Goal: Task Accomplishment & Management: Complete application form

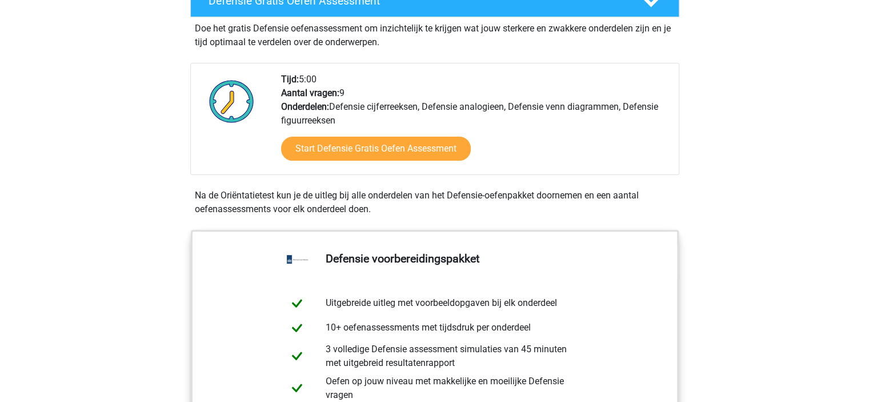
scroll to position [343, 0]
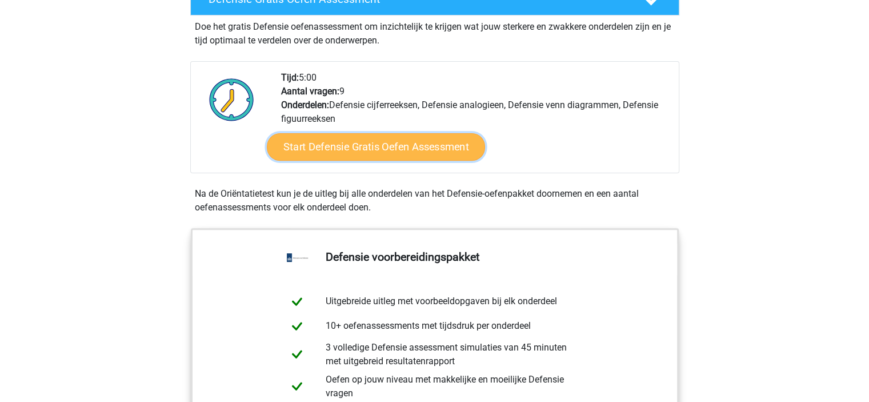
click at [393, 144] on link "Start Defensie Gratis Oefen Assessment" at bounding box center [376, 146] width 218 height 27
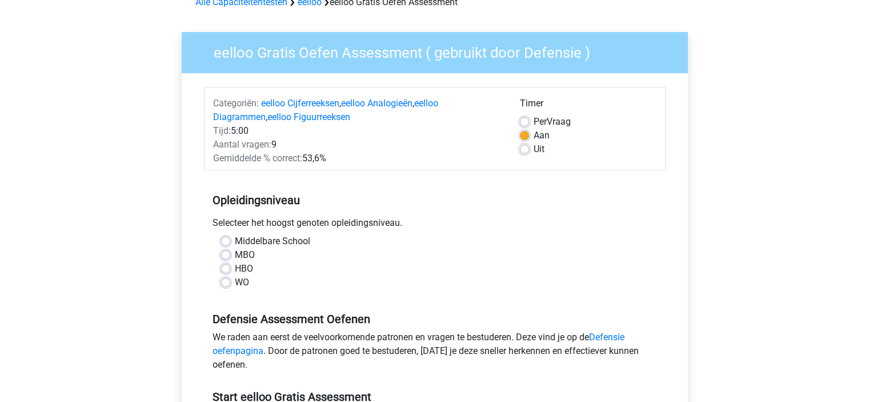
scroll to position [171, 0]
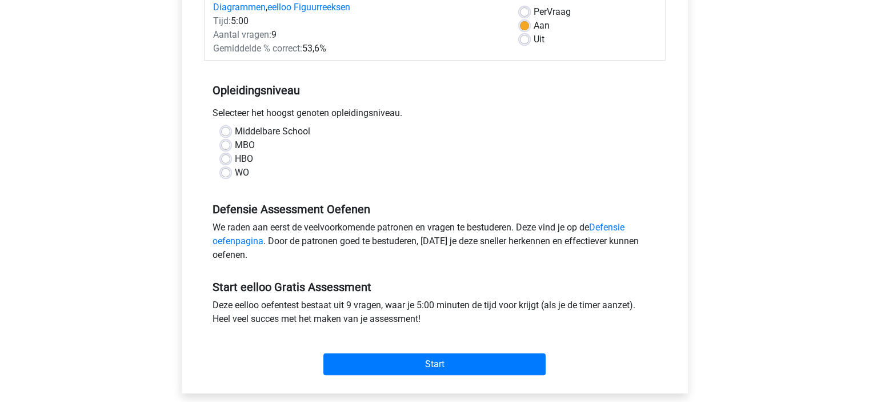
click at [235, 159] on label "HBO" at bounding box center [244, 159] width 18 height 14
click at [224, 159] on input "HBO" at bounding box center [225, 157] width 9 height 11
radio input "true"
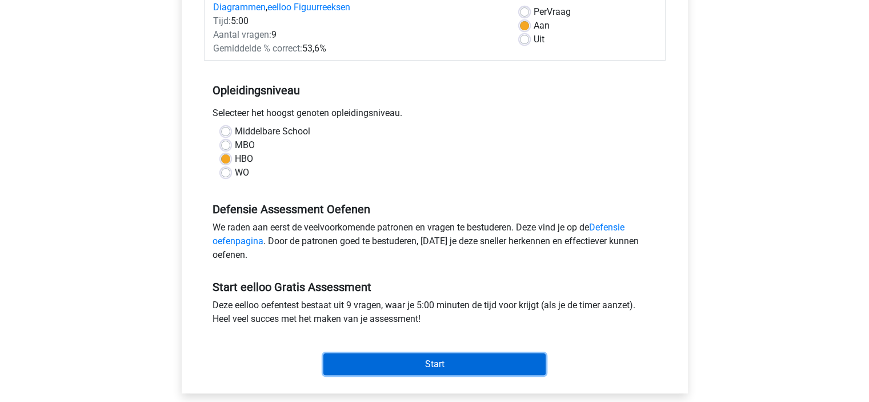
click at [422, 363] on input "Start" at bounding box center [434, 364] width 222 height 22
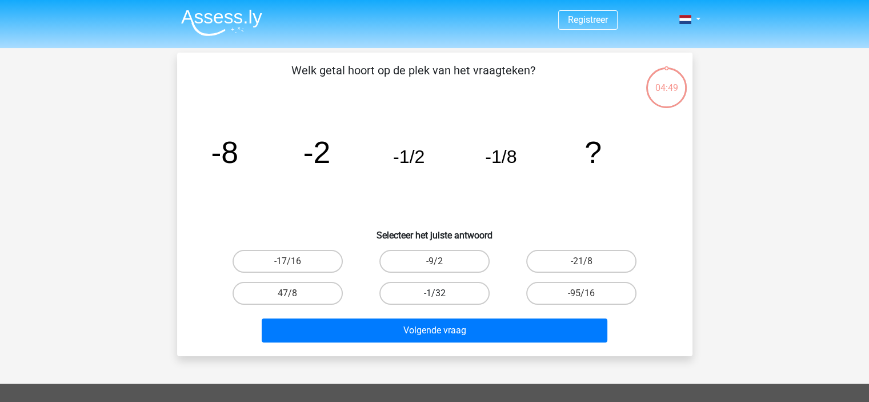
click at [450, 294] on label "-1/32" at bounding box center [434, 293] width 110 height 23
click at [442, 294] on input "-1/32" at bounding box center [437, 296] width 7 height 7
radio input "true"
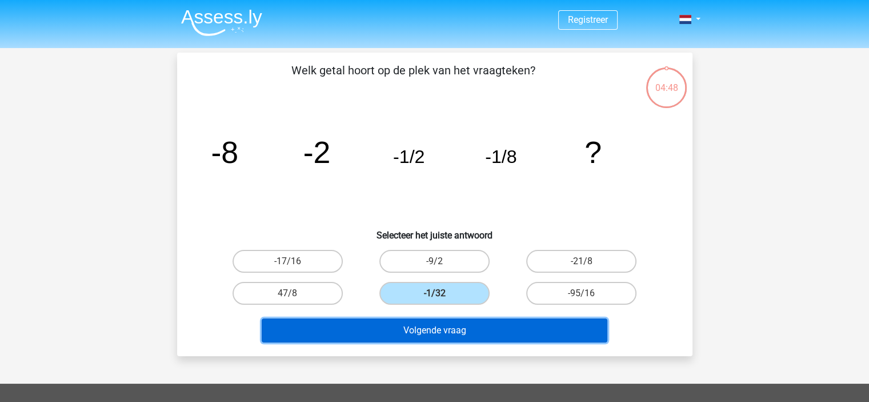
click at [466, 327] on button "Volgende vraag" at bounding box center [435, 330] width 346 height 24
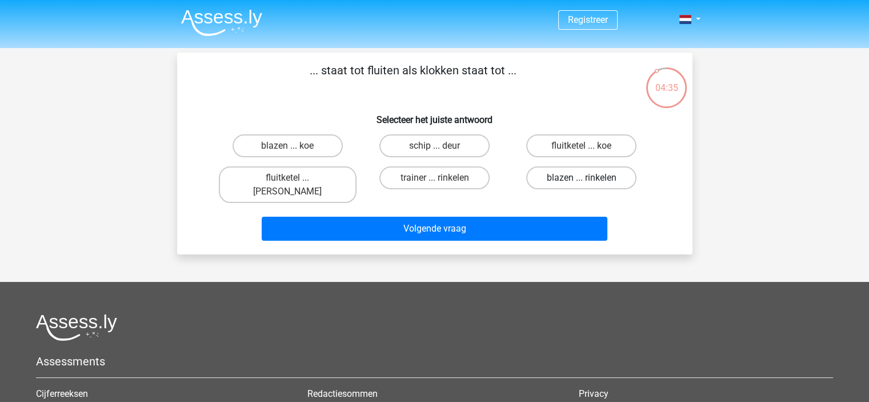
click at [587, 175] on label "blazen ... rinkelen" at bounding box center [581, 177] width 110 height 23
click at [587, 178] on input "blazen ... rinkelen" at bounding box center [585, 181] width 7 height 7
radio input "true"
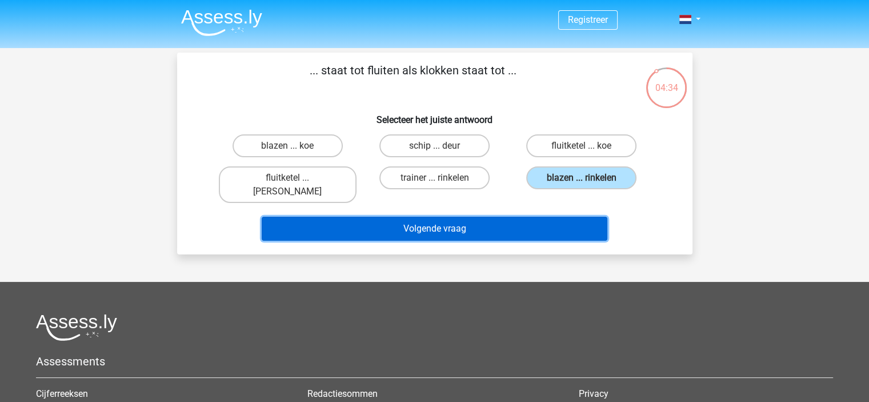
click at [569, 217] on button "Volgende vraag" at bounding box center [435, 229] width 346 height 24
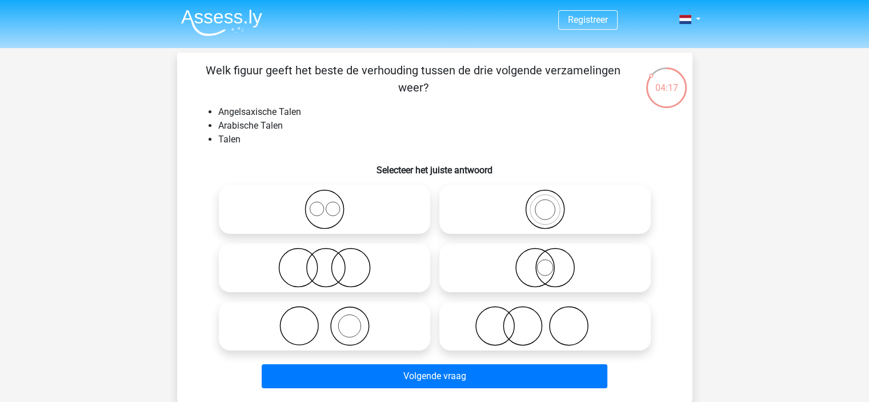
click at [328, 211] on icon at bounding box center [324, 209] width 202 height 40
click at [328, 203] on input "radio" at bounding box center [327, 199] width 7 height 7
radio input "true"
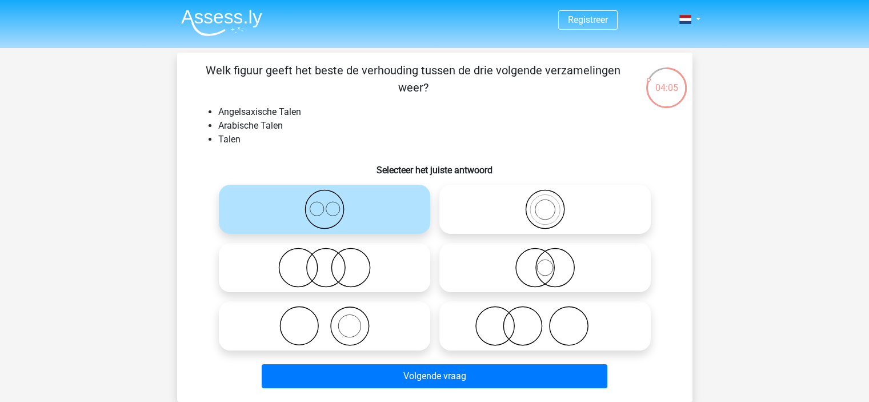
click at [571, 198] on icon at bounding box center [545, 209] width 202 height 40
click at [552, 198] on input "radio" at bounding box center [548, 199] width 7 height 7
radio input "true"
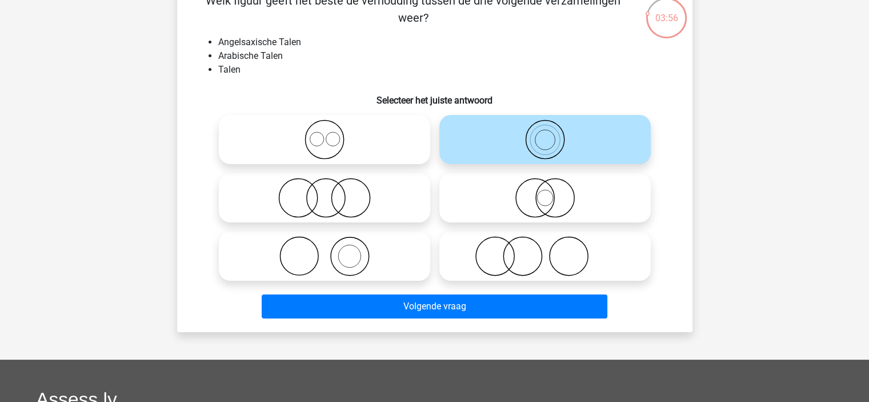
scroll to position [43, 0]
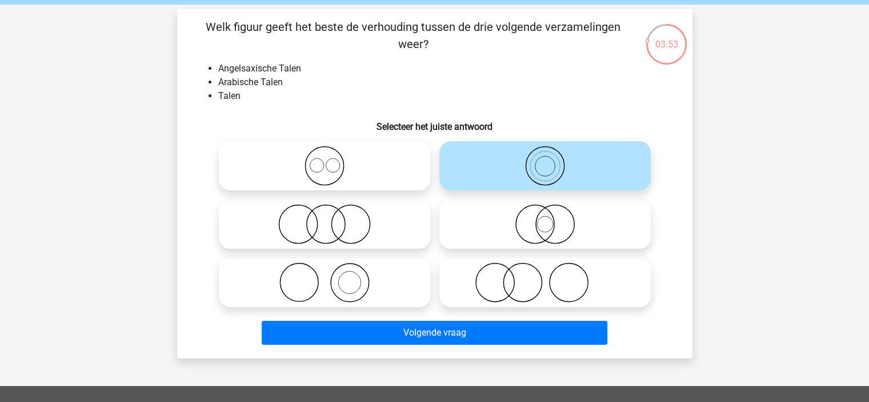
click at [385, 173] on icon at bounding box center [324, 166] width 202 height 40
click at [332, 160] on input "radio" at bounding box center [327, 156] width 7 height 7
radio input "true"
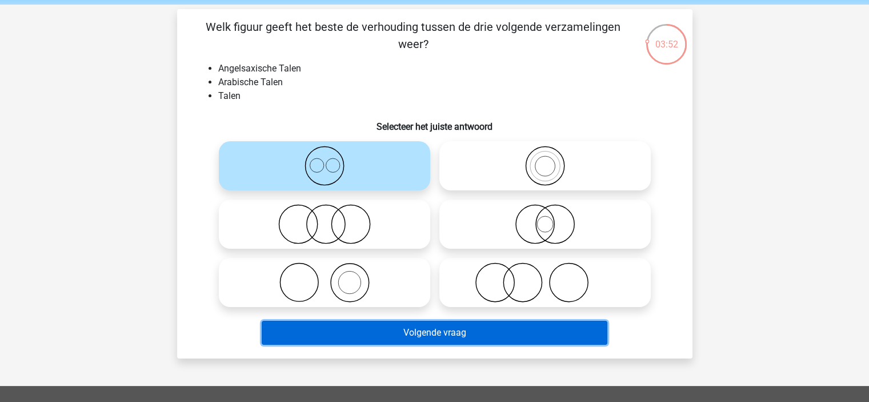
click at [484, 335] on button "Volgende vraag" at bounding box center [435, 332] width 346 height 24
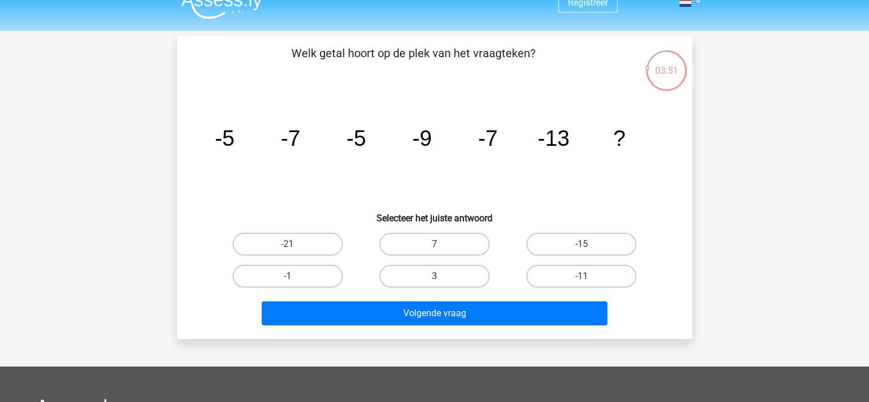
scroll to position [0, 0]
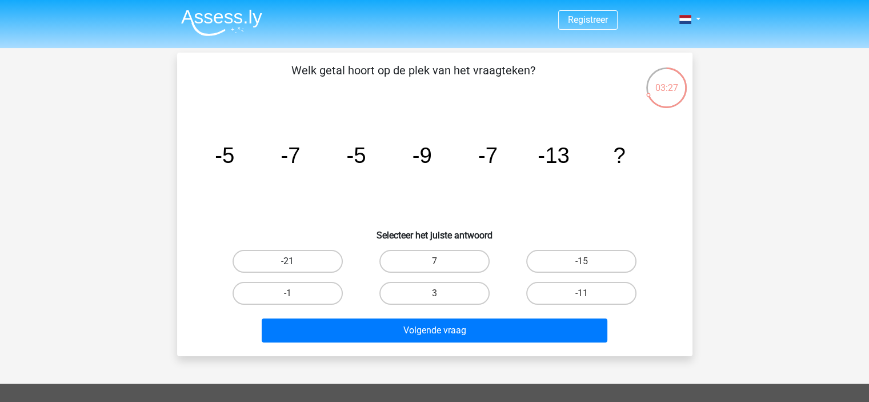
click at [304, 262] on label "-21" at bounding box center [288, 261] width 110 height 23
click at [295, 262] on input "-21" at bounding box center [290, 264] width 7 height 7
radio input "true"
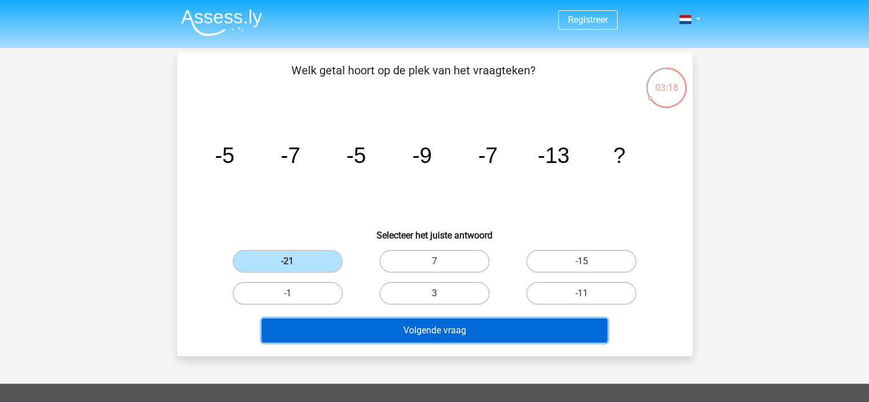
click at [458, 331] on button "Volgende vraag" at bounding box center [435, 330] width 346 height 24
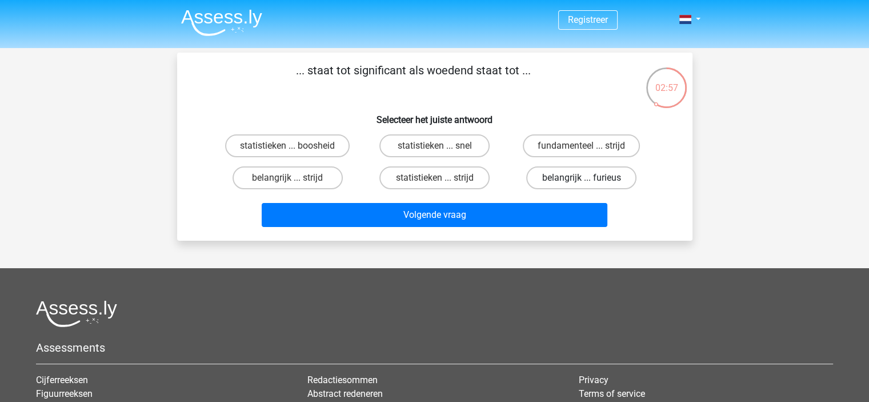
click at [603, 180] on label "belangrijk ... furieus" at bounding box center [581, 177] width 110 height 23
click at [589, 180] on input "belangrijk ... furieus" at bounding box center [585, 181] width 7 height 7
radio input "true"
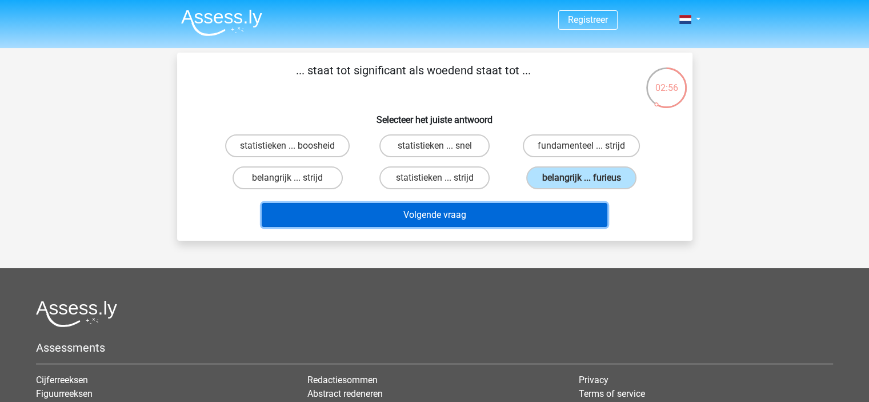
click at [567, 214] on button "Volgende vraag" at bounding box center [435, 215] width 346 height 24
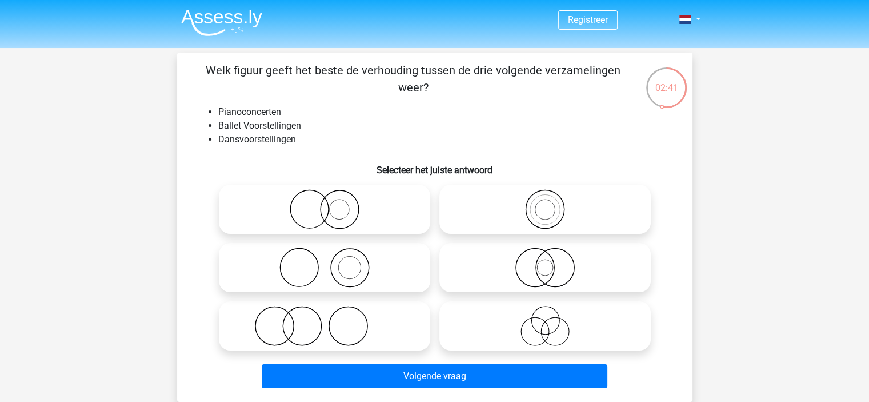
click at [356, 323] on icon at bounding box center [324, 326] width 202 height 40
click at [332, 320] on input "radio" at bounding box center [327, 315] width 7 height 7
radio input "true"
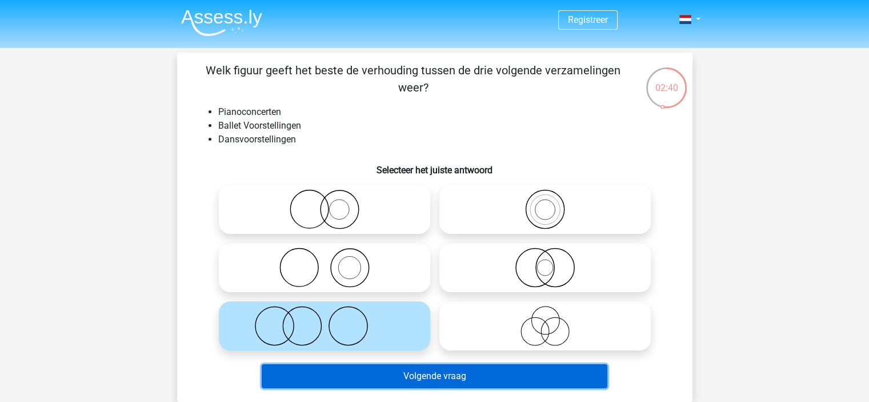
click at [436, 384] on button "Volgende vraag" at bounding box center [435, 376] width 346 height 24
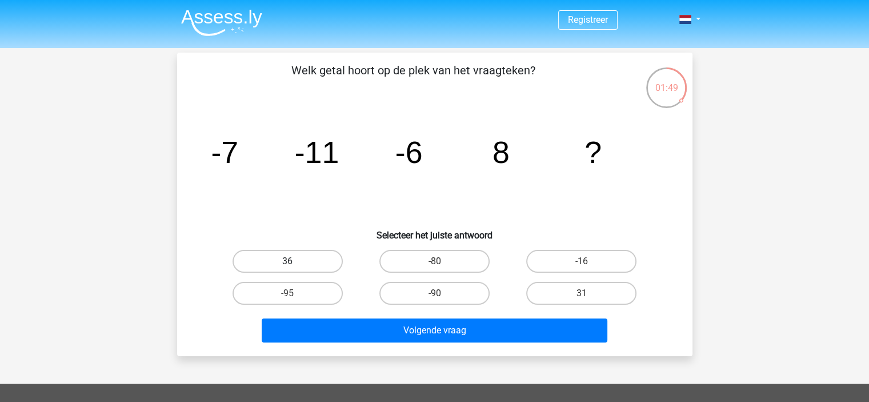
click at [299, 256] on label "36" at bounding box center [288, 261] width 110 height 23
click at [295, 261] on input "36" at bounding box center [290, 264] width 7 height 7
radio input "true"
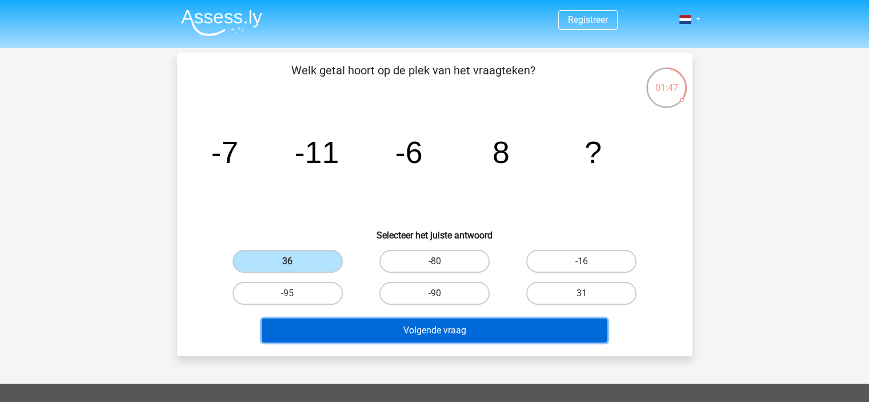
click at [487, 330] on button "Volgende vraag" at bounding box center [435, 330] width 346 height 24
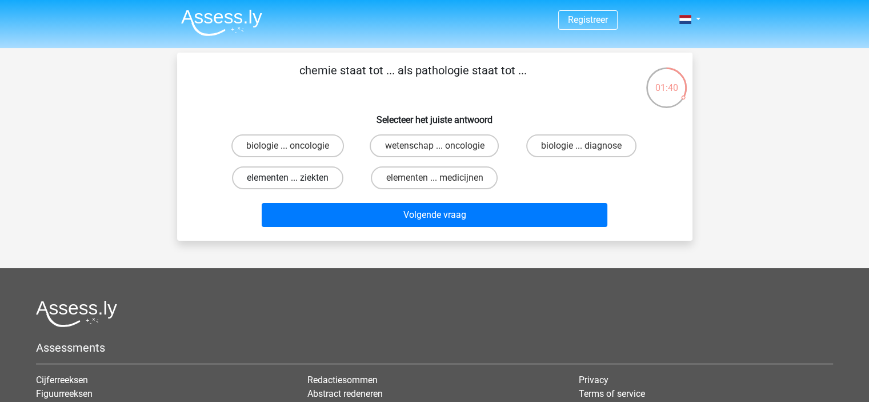
click at [315, 179] on label "elementen ... ziekten" at bounding box center [287, 177] width 111 height 23
click at [295, 179] on input "elementen ... ziekten" at bounding box center [290, 181] width 7 height 7
radio input "true"
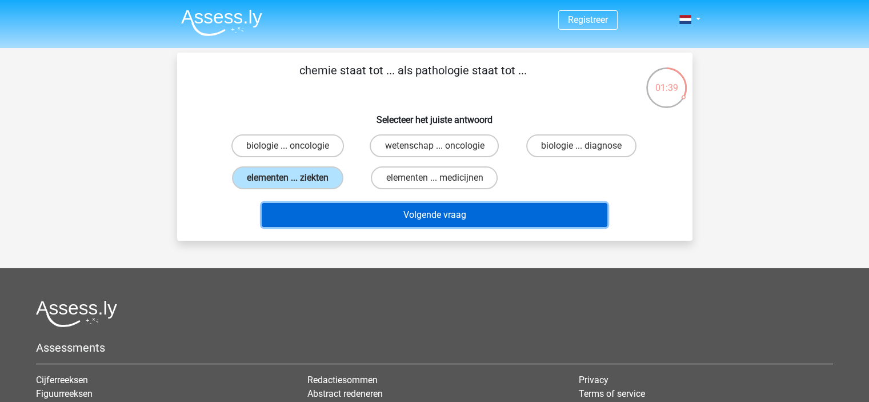
click at [511, 220] on button "Volgende vraag" at bounding box center [435, 215] width 346 height 24
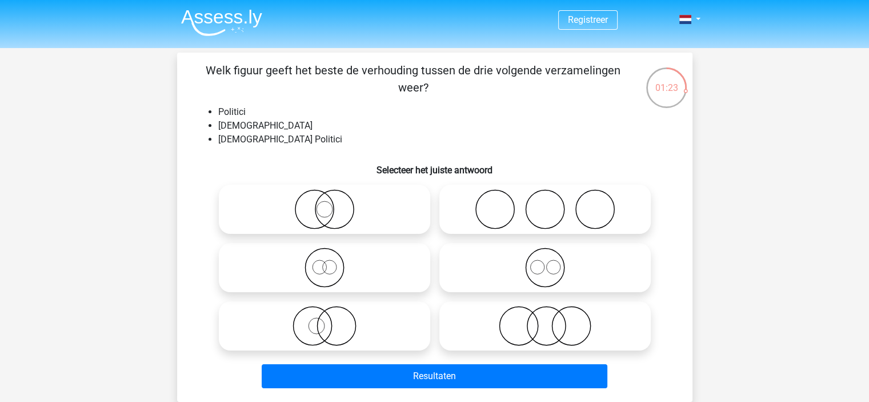
click at [336, 328] on icon at bounding box center [324, 326] width 202 height 40
click at [332, 320] on input "radio" at bounding box center [327, 315] width 7 height 7
radio input "true"
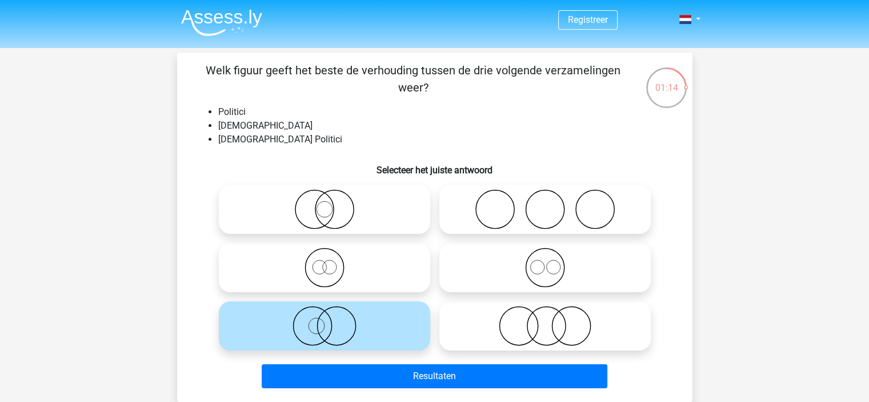
click at [352, 217] on icon at bounding box center [324, 209] width 202 height 40
click at [332, 203] on input "radio" at bounding box center [327, 199] width 7 height 7
radio input "true"
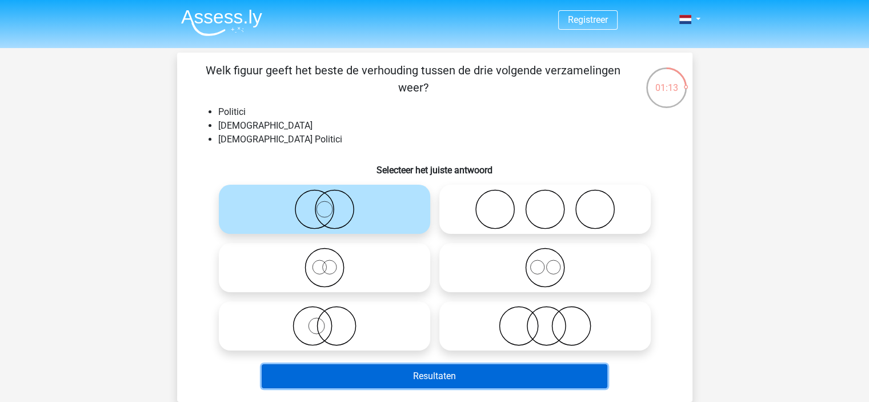
click at [441, 377] on button "Resultaten" at bounding box center [435, 376] width 346 height 24
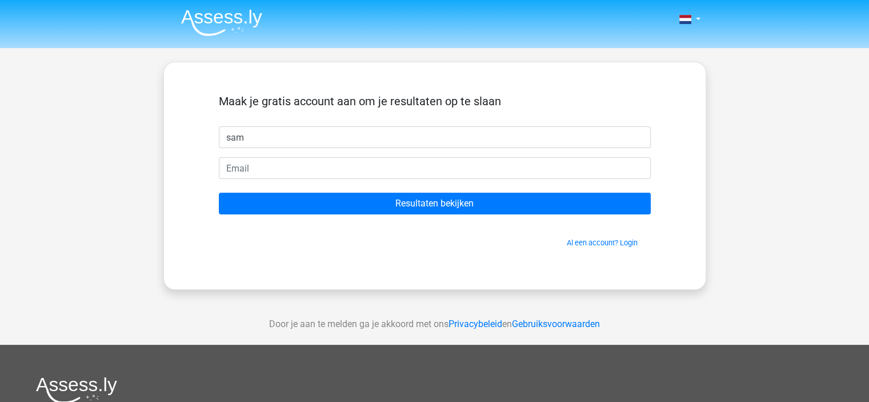
type input "sam"
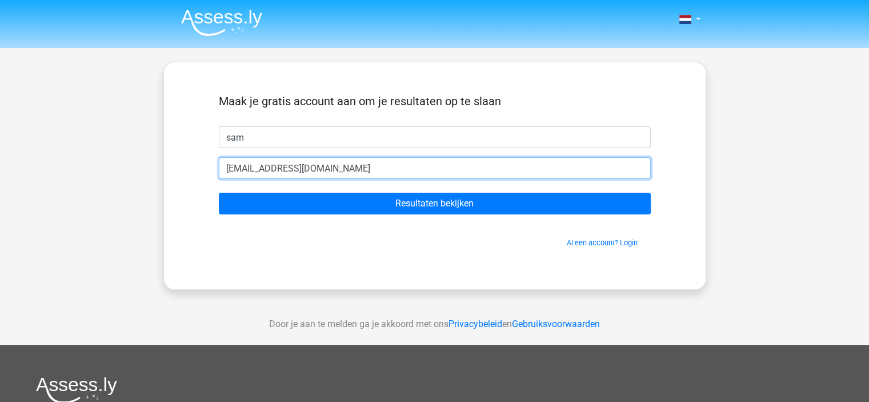
type input "sammarijt@gmail.com"
click at [219, 193] on input "Resultaten bekijken" at bounding box center [435, 204] width 432 height 22
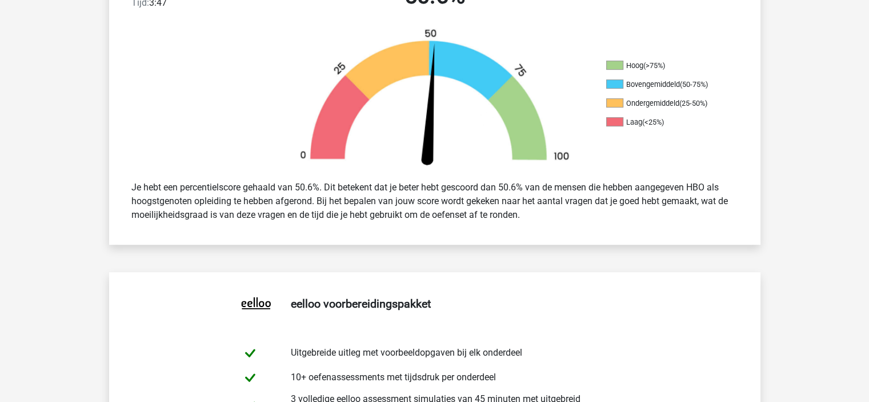
scroll to position [343, 0]
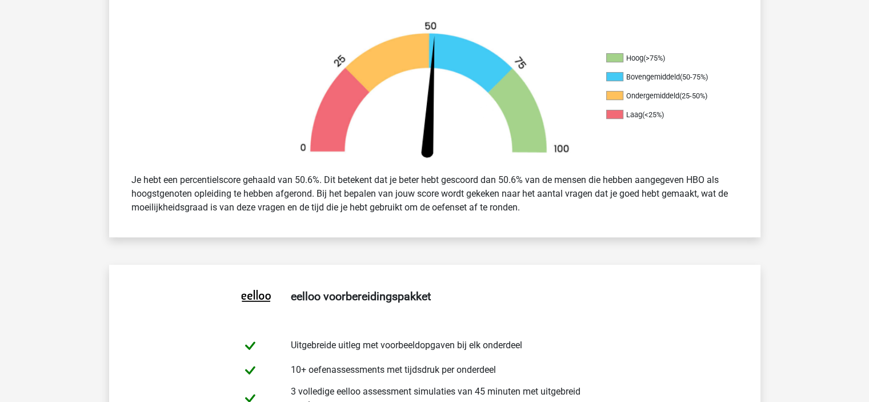
drag, startPoint x: 181, startPoint y: 184, endPoint x: 562, endPoint y: 212, distance: 382.6
click at [562, 212] on div "Je hebt een percentielscore gehaald van 50.6%. Dit betekent dat je beter hebt g…" at bounding box center [435, 194] width 624 height 50
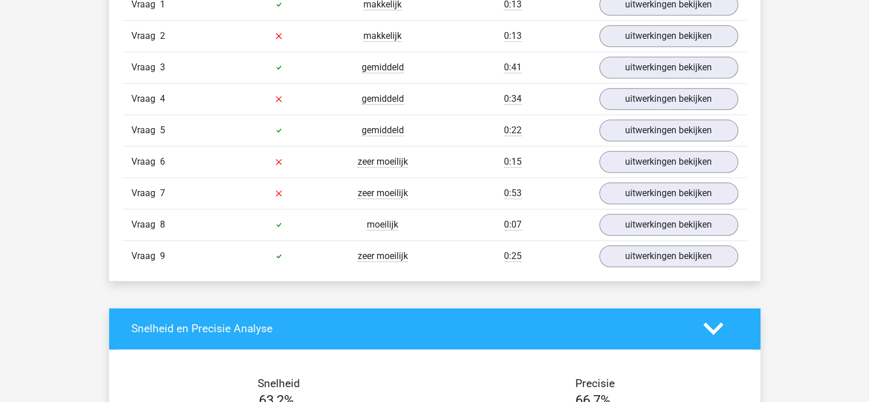
scroll to position [1257, 0]
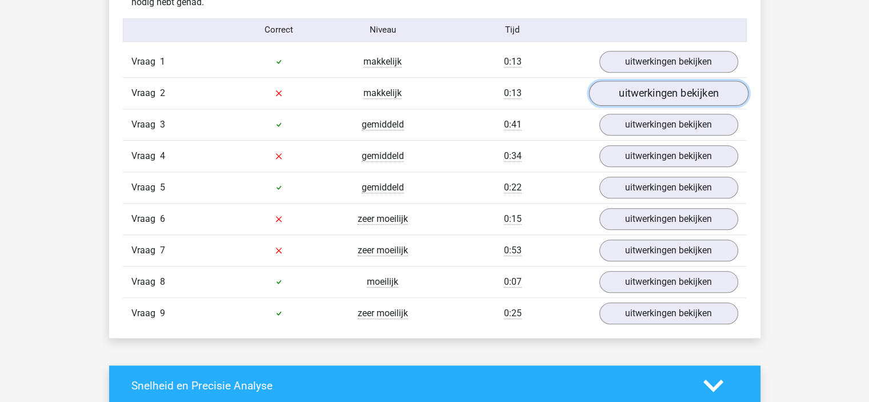
click at [658, 87] on link "uitwerkingen bekijken" at bounding box center [667, 93] width 159 height 25
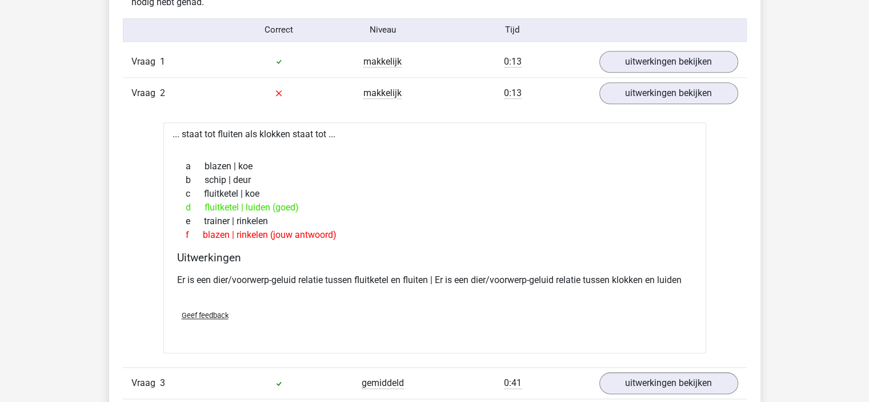
drag, startPoint x: 197, startPoint y: 231, endPoint x: 356, endPoint y: 233, distance: 160.0
click at [356, 233] on div "f blazen | rinkelen (jouw antwoord)" at bounding box center [434, 235] width 515 height 14
click at [666, 100] on link "uitwerkingen bekijken" at bounding box center [667, 93] width 159 height 25
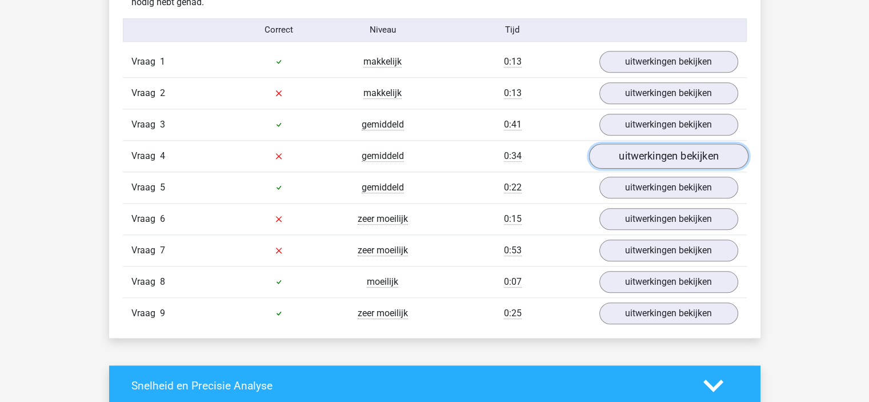
click at [663, 150] on link "uitwerkingen bekijken" at bounding box center [667, 155] width 159 height 25
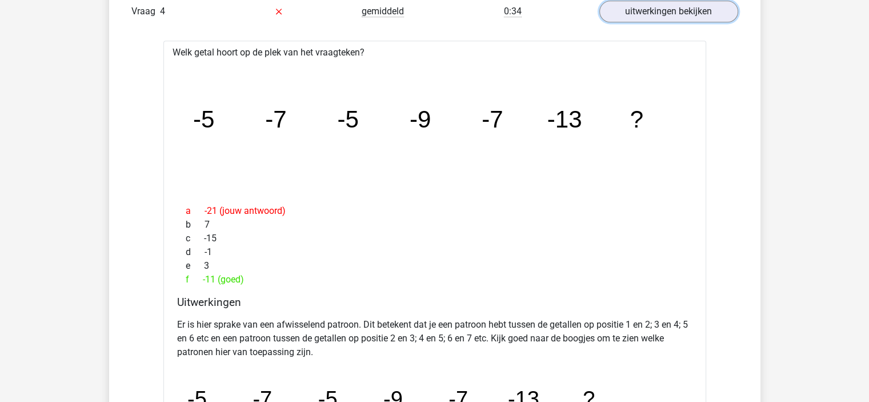
scroll to position [1428, 0]
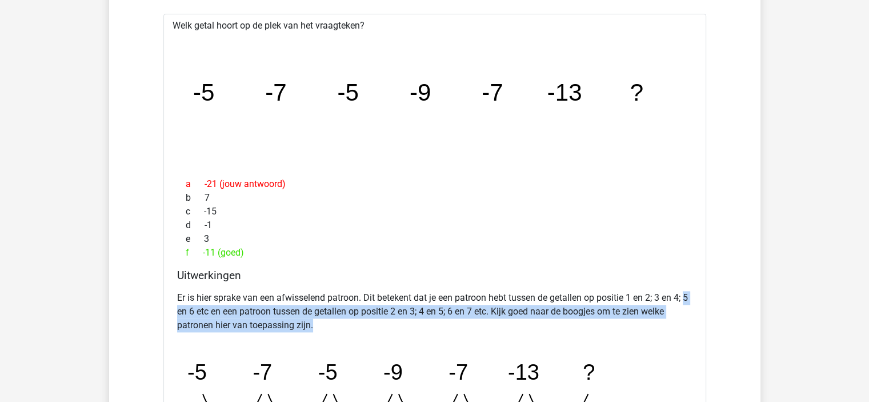
drag, startPoint x: 178, startPoint y: 307, endPoint x: 352, endPoint y: 330, distance: 175.1
click at [352, 330] on div "Er is hier sprake van een afwisselend patroon. Dit betekent dat je een patroon …" at bounding box center [434, 373] width 515 height 174
click at [343, 328] on p "Er is hier sprake van een afwisselend patroon. Dit betekent dat je een patroon …" at bounding box center [434, 311] width 515 height 41
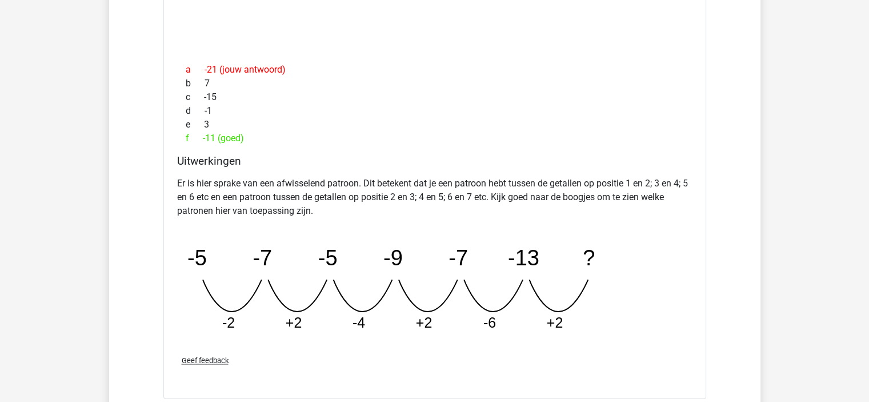
scroll to position [1828, 0]
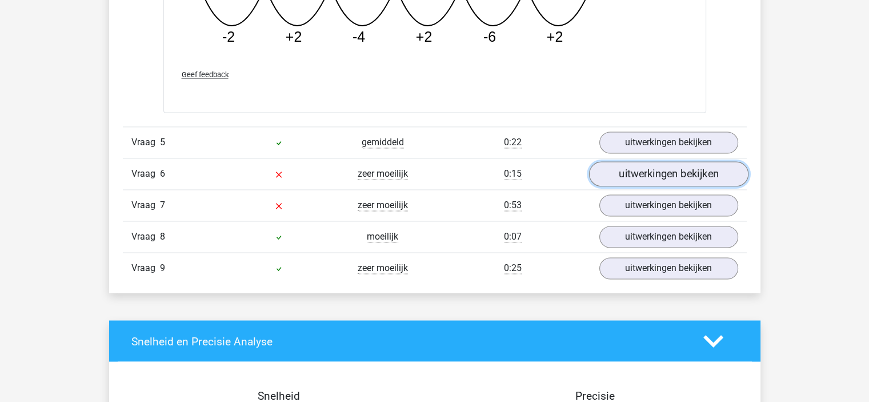
click at [686, 170] on link "uitwerkingen bekijken" at bounding box center [667, 174] width 159 height 25
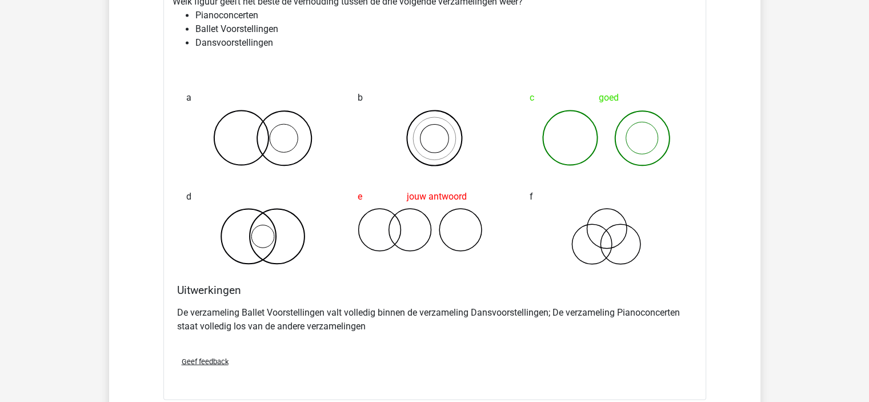
scroll to position [1942, 0]
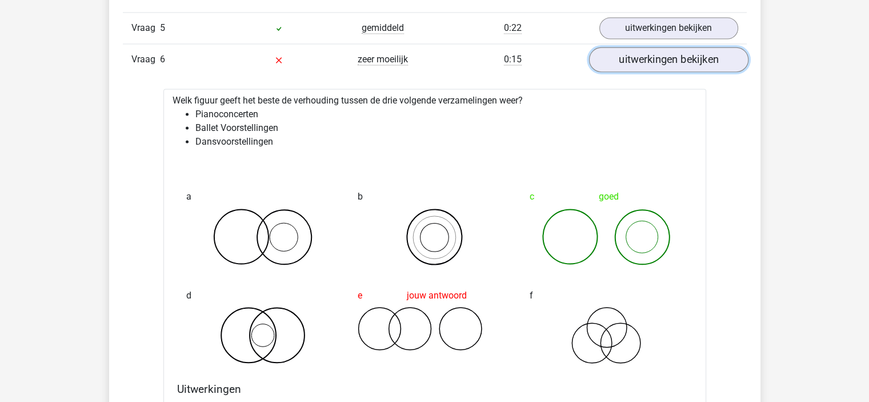
click at [664, 63] on link "uitwerkingen bekijken" at bounding box center [667, 59] width 159 height 25
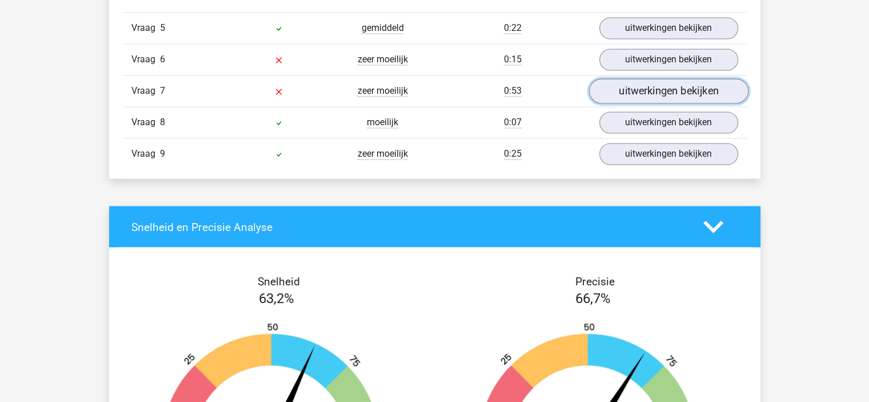
click at [654, 89] on link "uitwerkingen bekijken" at bounding box center [667, 91] width 159 height 25
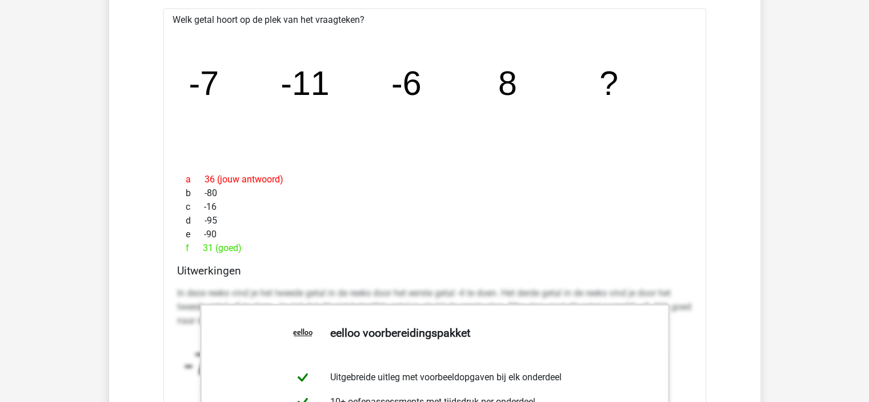
scroll to position [2057, 0]
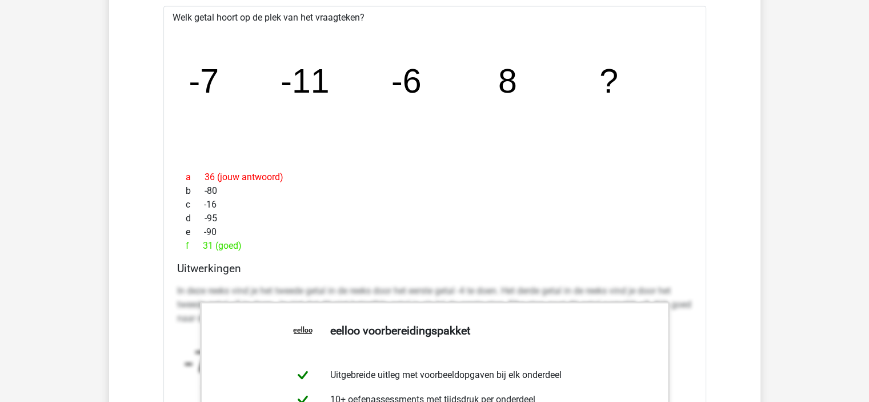
drag, startPoint x: 196, startPoint y: 238, endPoint x: 298, endPoint y: 241, distance: 101.7
click at [298, 241] on div "f 31 (goed)" at bounding box center [434, 245] width 515 height 14
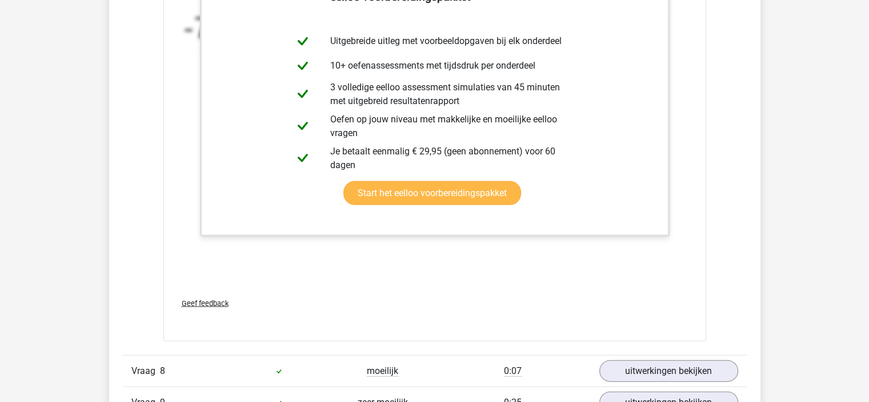
scroll to position [2457, 0]
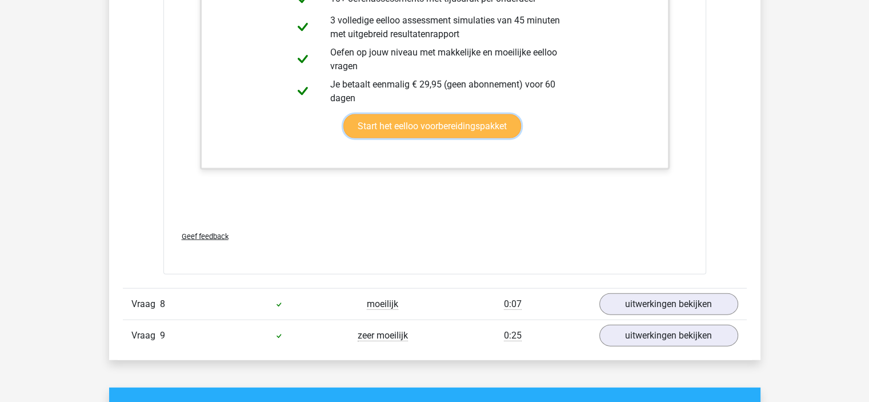
click at [440, 127] on link "Start het eelloo voorbereidingspakket" at bounding box center [432, 126] width 178 height 24
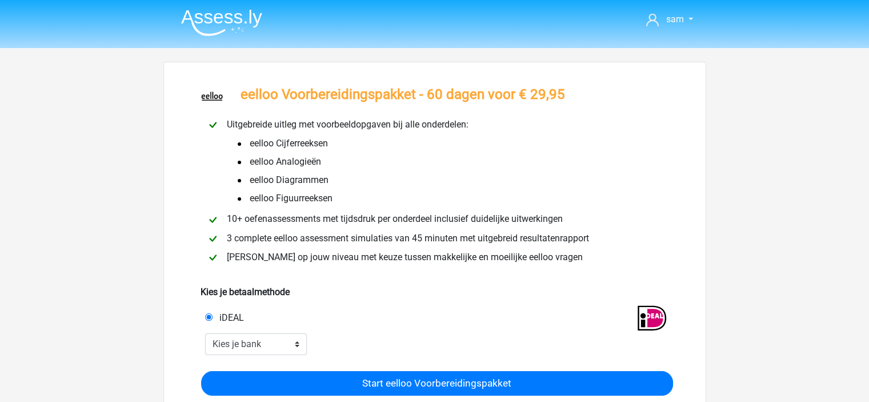
click at [197, 16] on img at bounding box center [221, 22] width 81 height 27
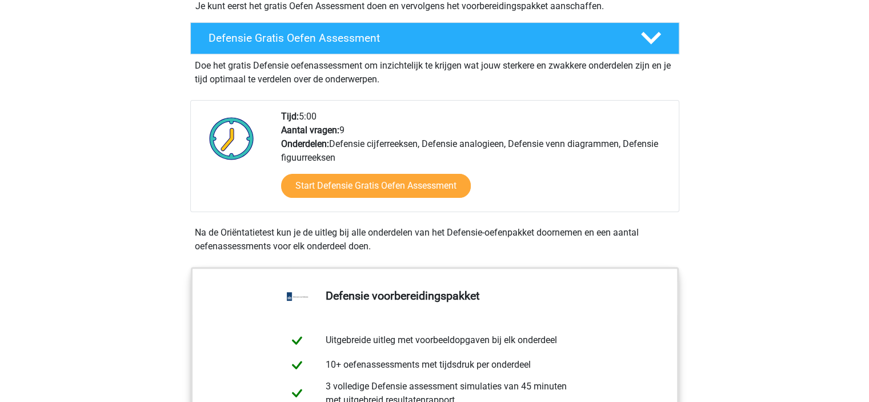
scroll to position [514, 0]
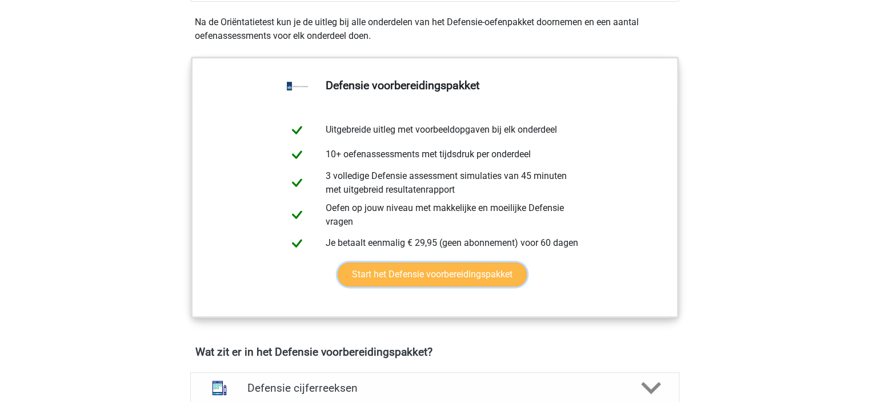
click at [427, 274] on link "Start het Defensie voorbereidingspakket" at bounding box center [432, 274] width 189 height 24
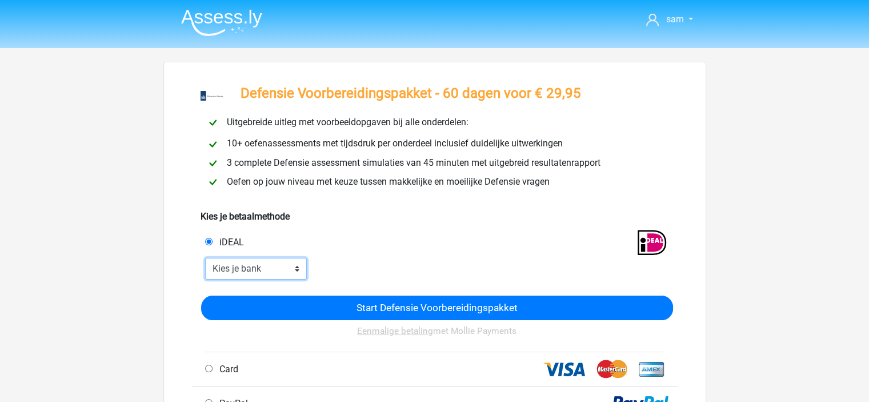
click at [281, 267] on select "Kies je bank ABN AMRO ING Rabobank ASN Bank bunq Knab N26 NN Regiobank Revolut …" at bounding box center [256, 269] width 102 height 22
drag, startPoint x: 457, startPoint y: 151, endPoint x: 463, endPoint y: 136, distance: 15.9
click at [458, 150] on div "10+ oefenassessments met tijdsdruk per onderdeel inclusief duidelijke uitwerkin…" at bounding box center [434, 144] width 475 height 14
